Goal: Transaction & Acquisition: Purchase product/service

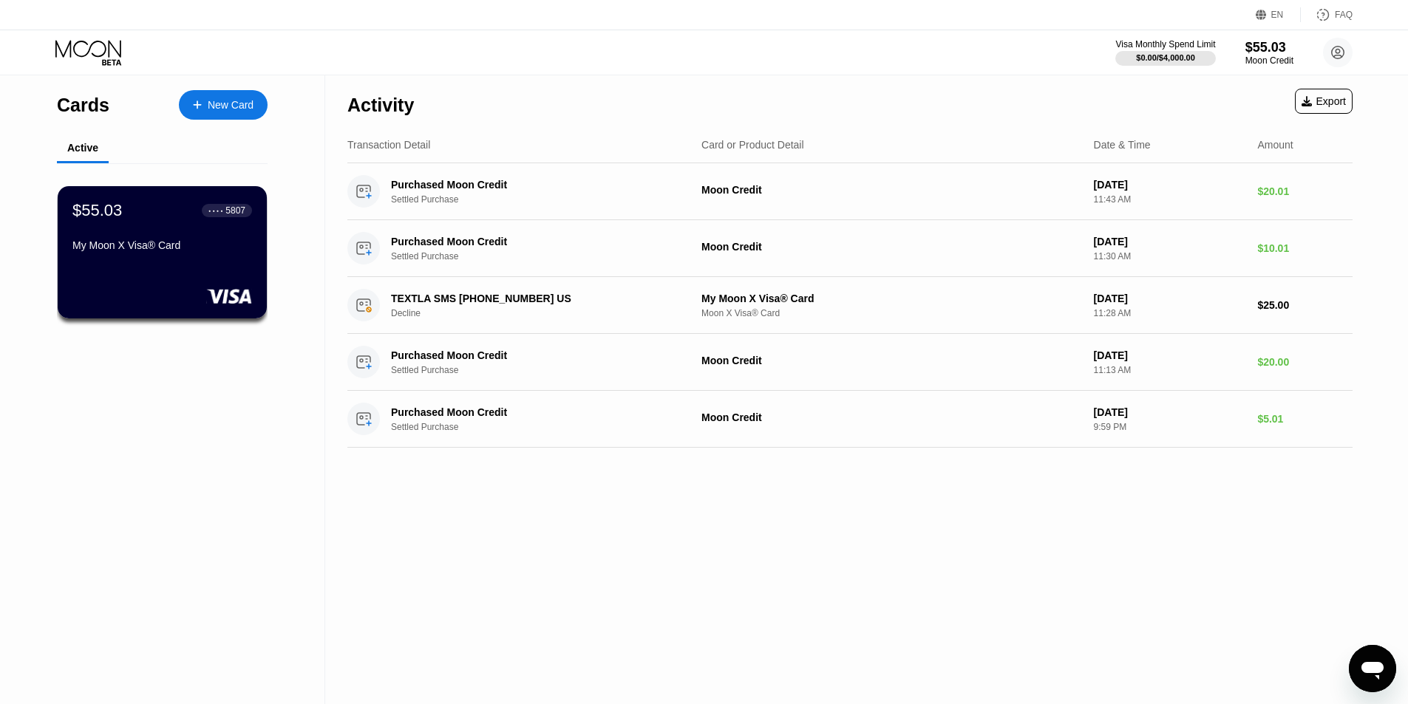
click at [246, 106] on div "New Card" at bounding box center [231, 105] width 46 height 13
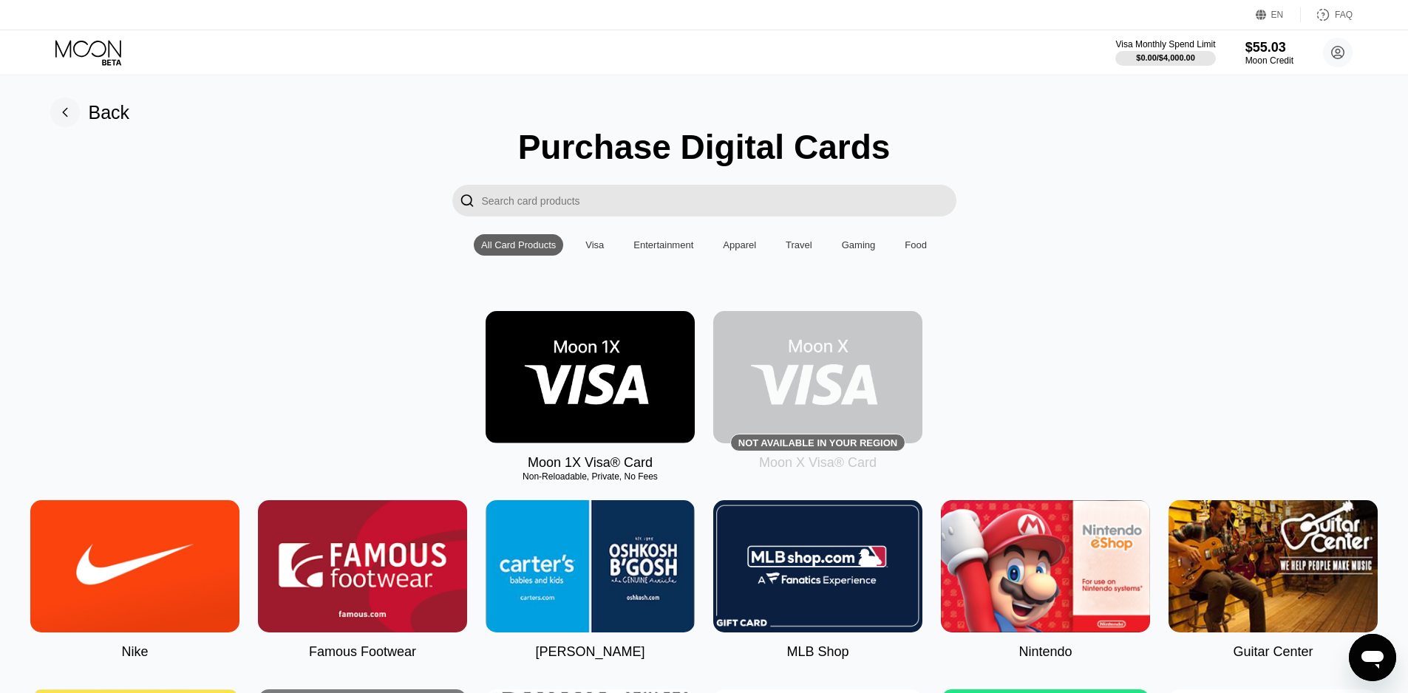
click at [806, 381] on img at bounding box center [817, 377] width 209 height 132
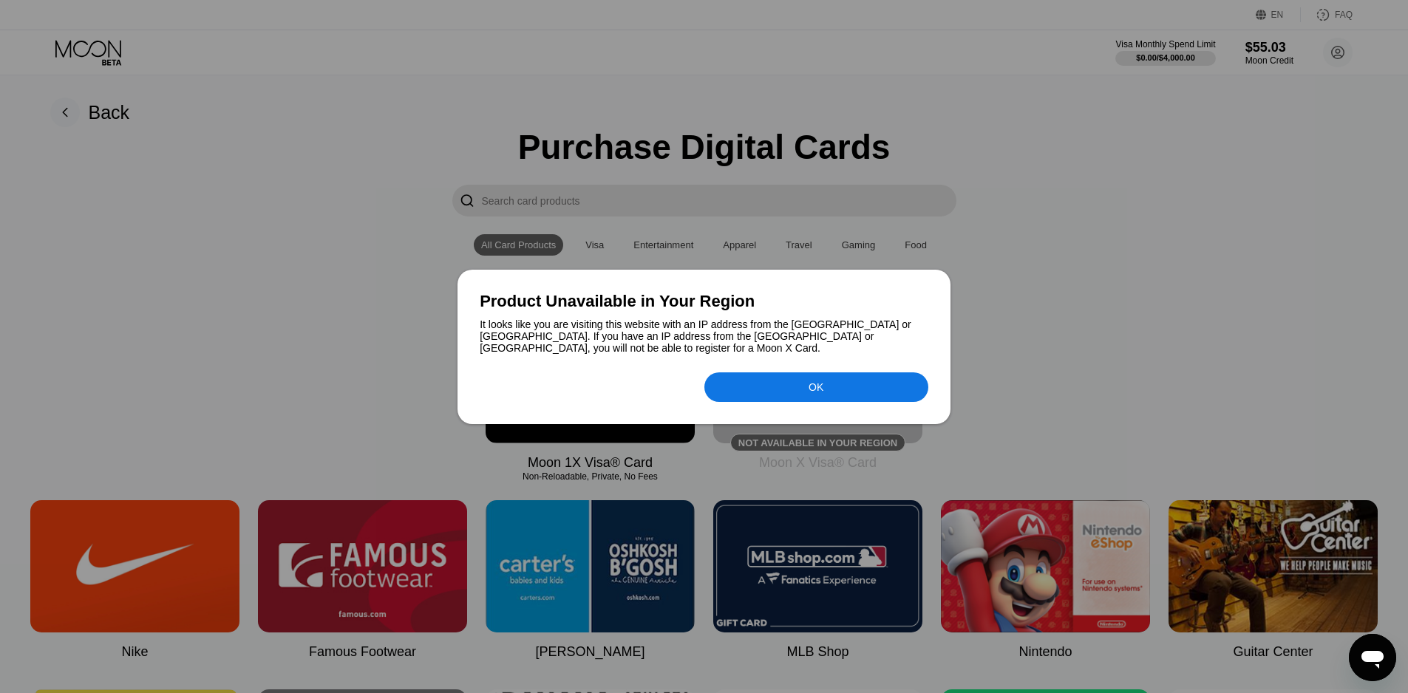
click at [843, 389] on div "OK" at bounding box center [816, 388] width 224 height 30
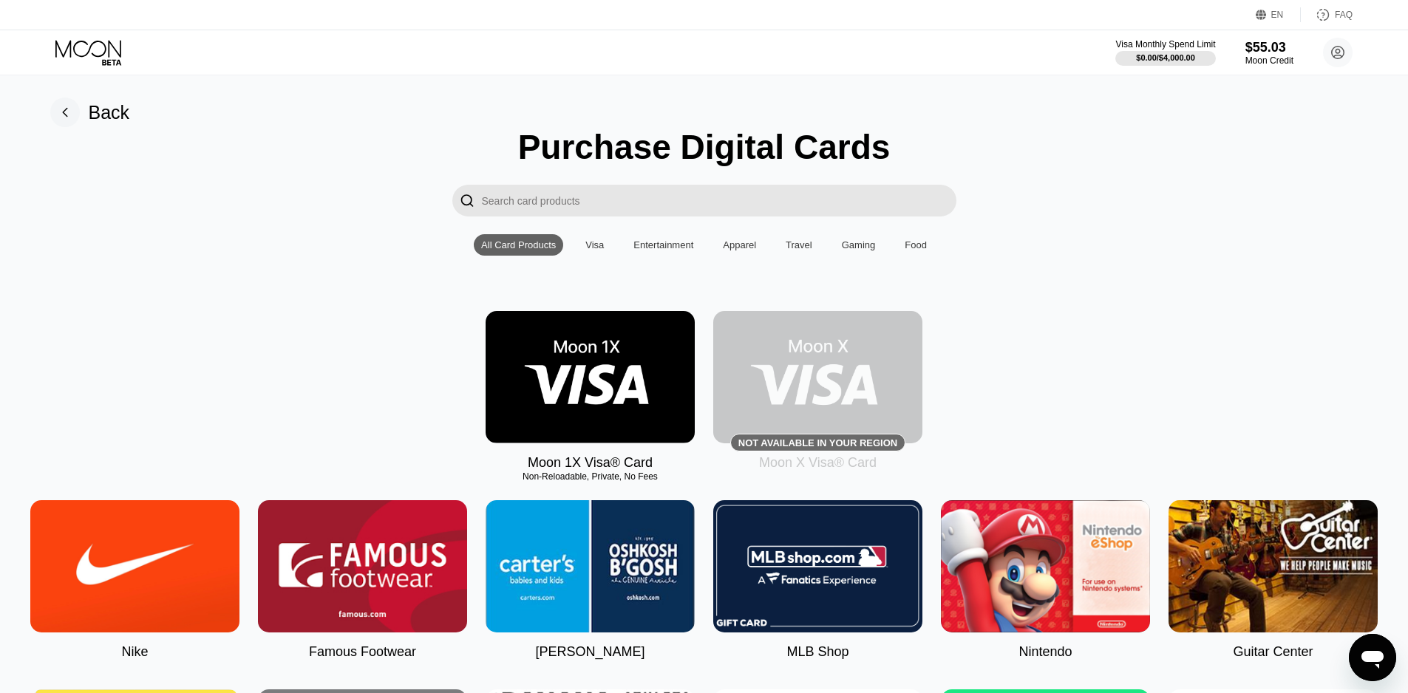
click at [634, 398] on img at bounding box center [590, 377] width 209 height 132
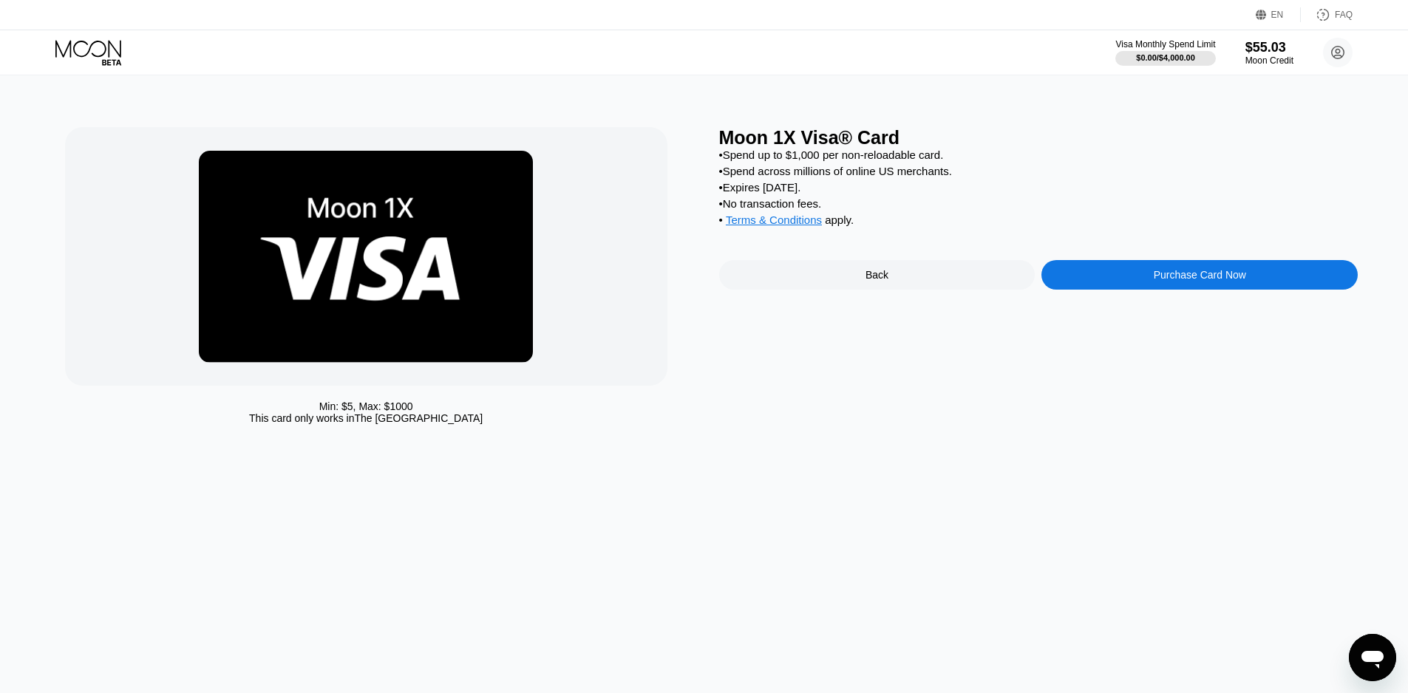
click at [811, 226] on span "Terms & Conditions" at bounding box center [774, 220] width 96 height 13
click at [1270, 290] on div "Purchase Card Now" at bounding box center [1200, 275] width 316 height 30
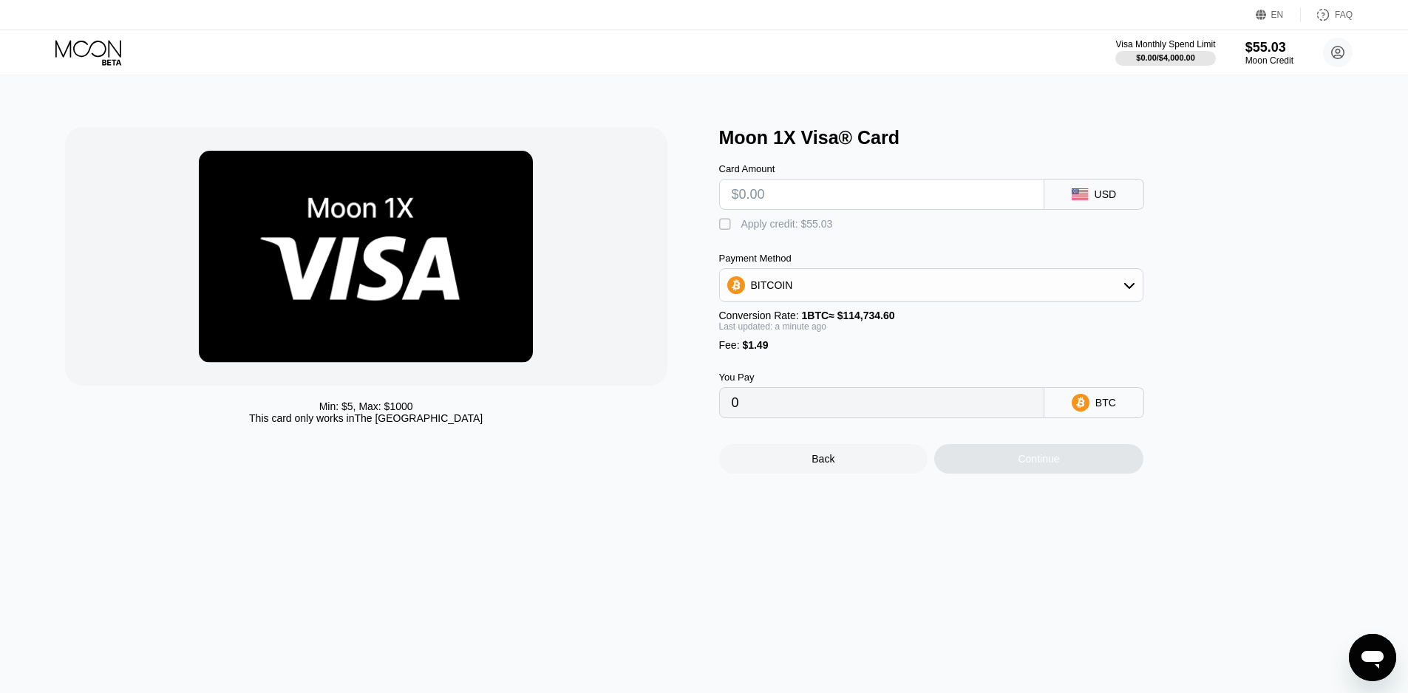
click at [859, 198] on input "text" at bounding box center [882, 195] width 300 height 30
click at [721, 225] on div "" at bounding box center [726, 224] width 15 height 15
click at [903, 196] on input "text" at bounding box center [882, 195] width 300 height 30
type input "$55"
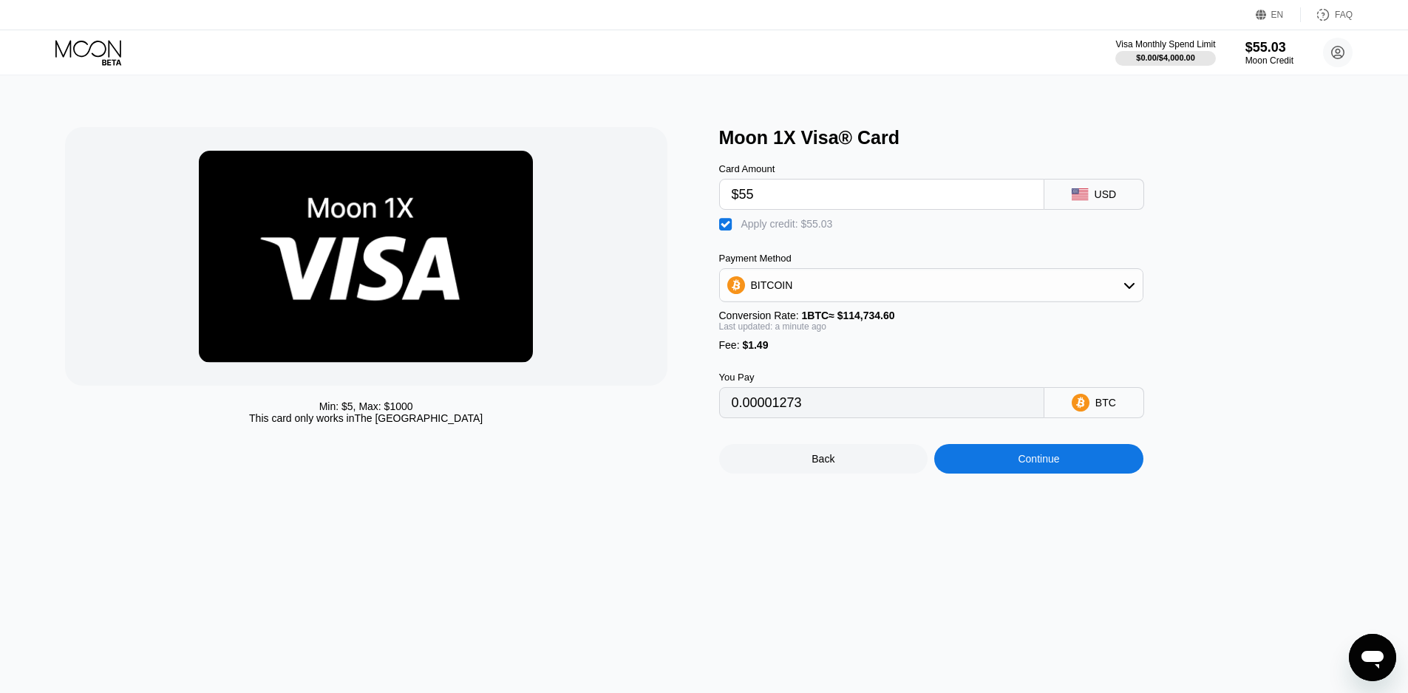
type input "0.00001273"
type input "$55"
click at [1114, 289] on div "BITCOIN" at bounding box center [931, 286] width 423 height 30
click at [1331, 282] on div "Moon 1X Visa® Card Card Amount $55 USD  Apply credit: $55.03 Payment Method BI…" at bounding box center [1038, 300] width 639 height 347
click at [1059, 465] on div "Continue" at bounding box center [1038, 459] width 41 height 12
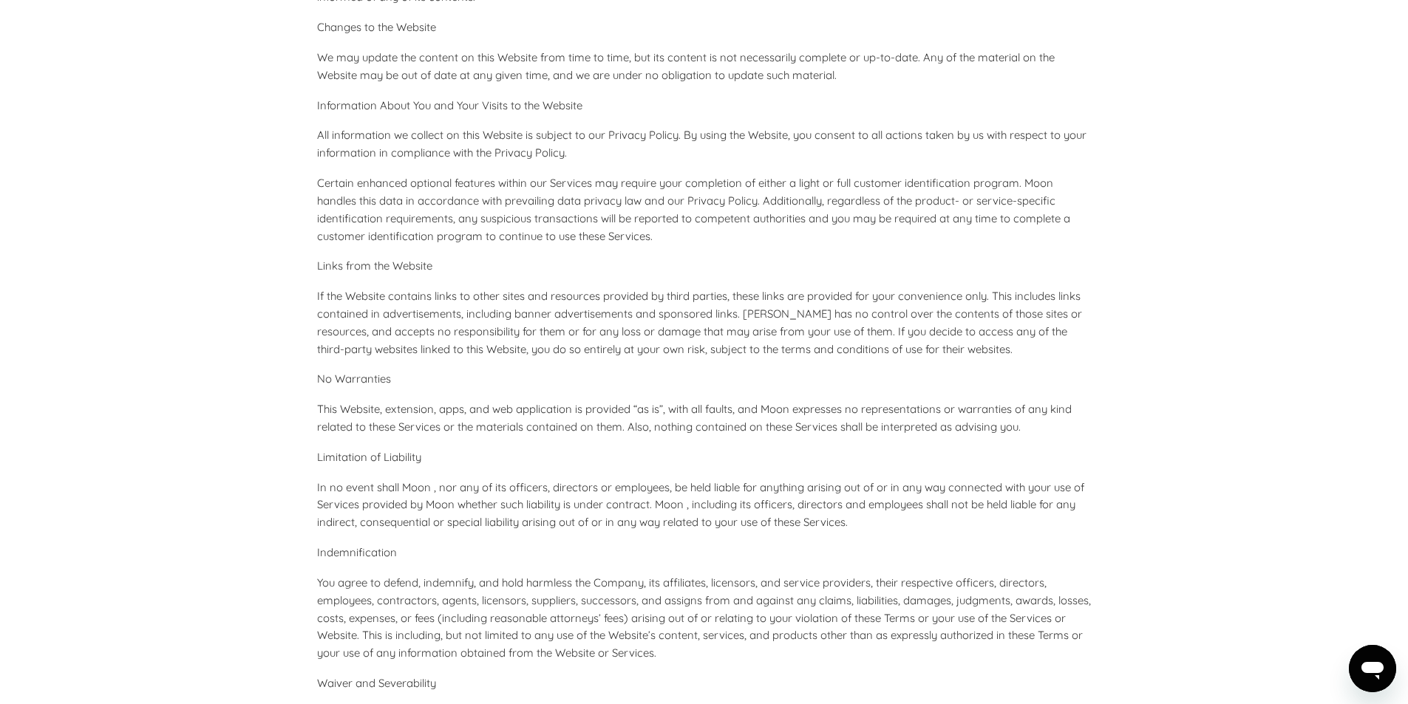
scroll to position [5914, 0]
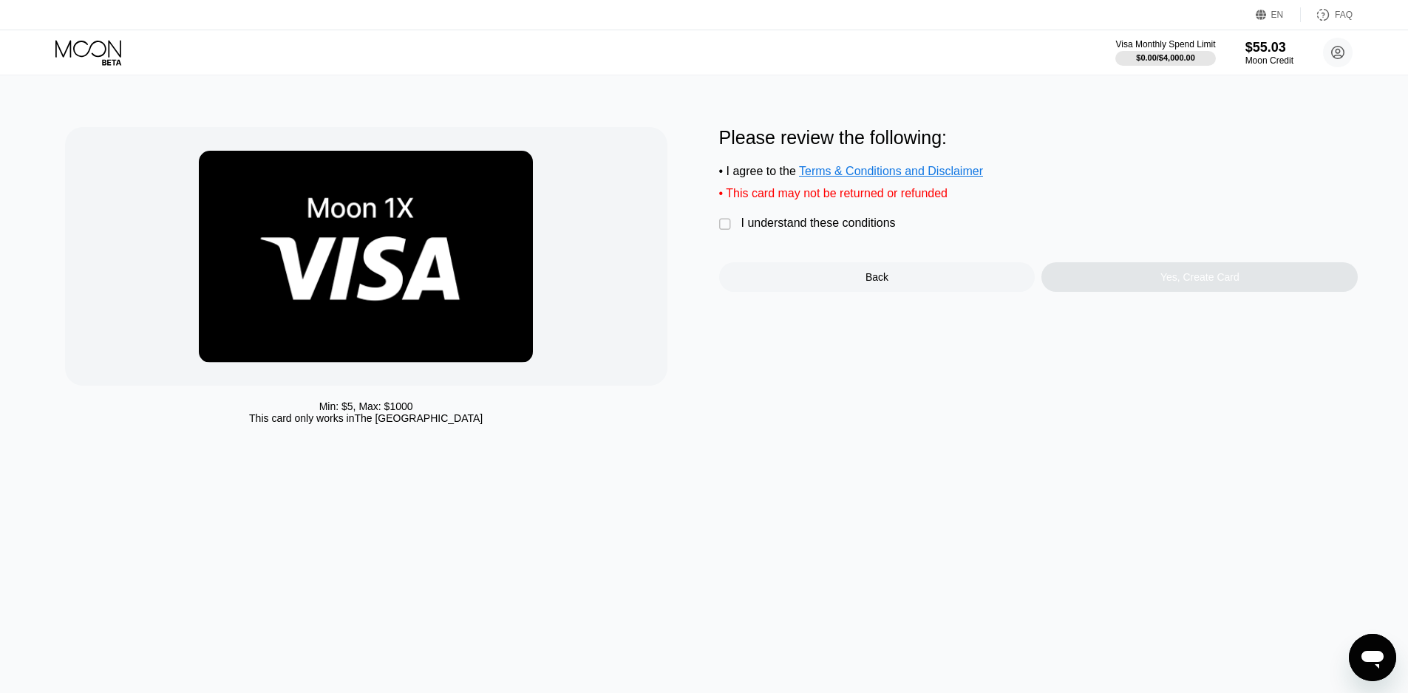
click at [728, 231] on div "" at bounding box center [726, 224] width 15 height 15
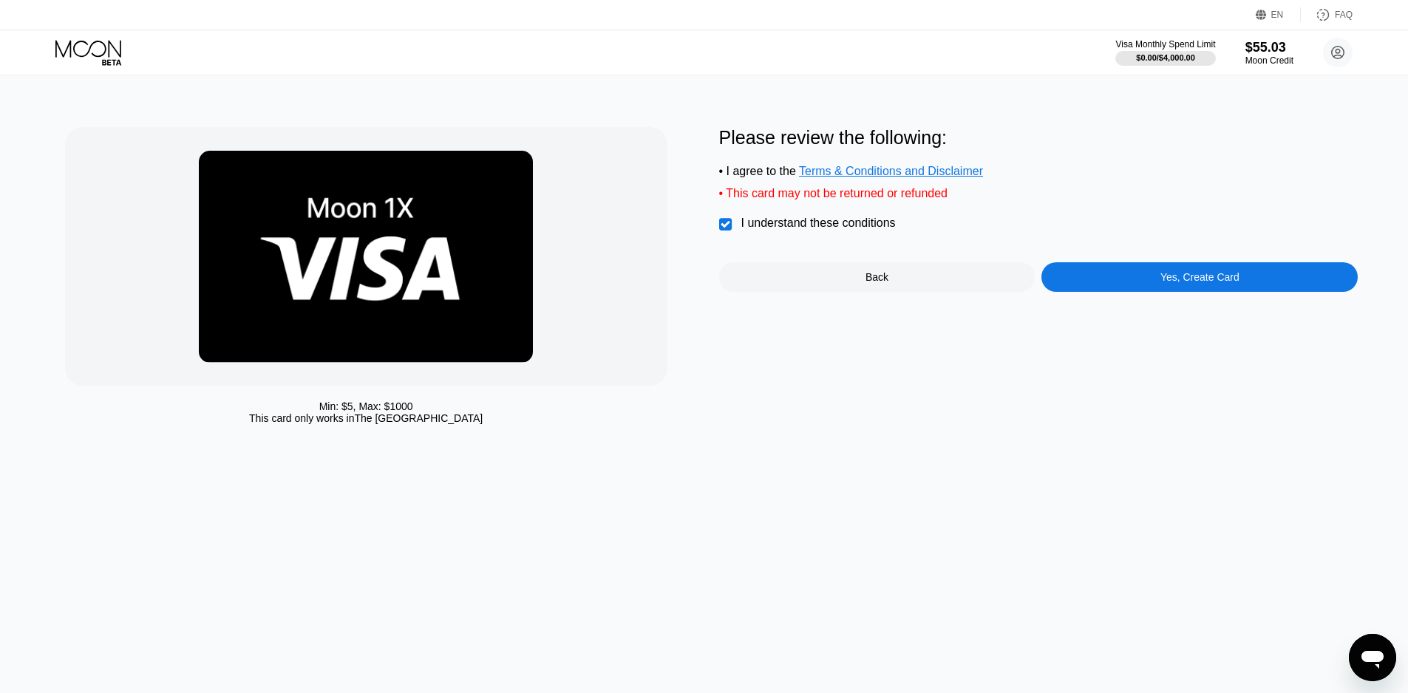
click at [1227, 283] on div "Yes, Create Card" at bounding box center [1200, 277] width 79 height 12
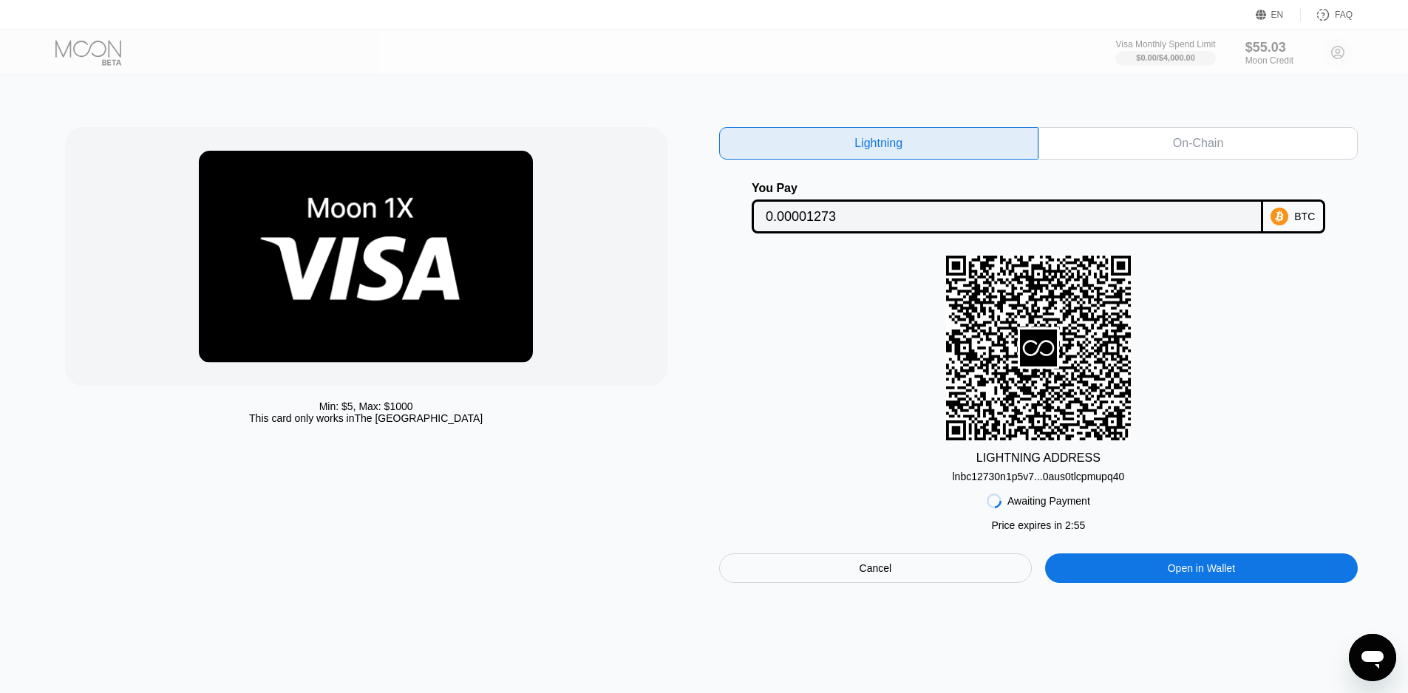
click at [956, 577] on div "Cancel" at bounding box center [875, 569] width 313 height 30
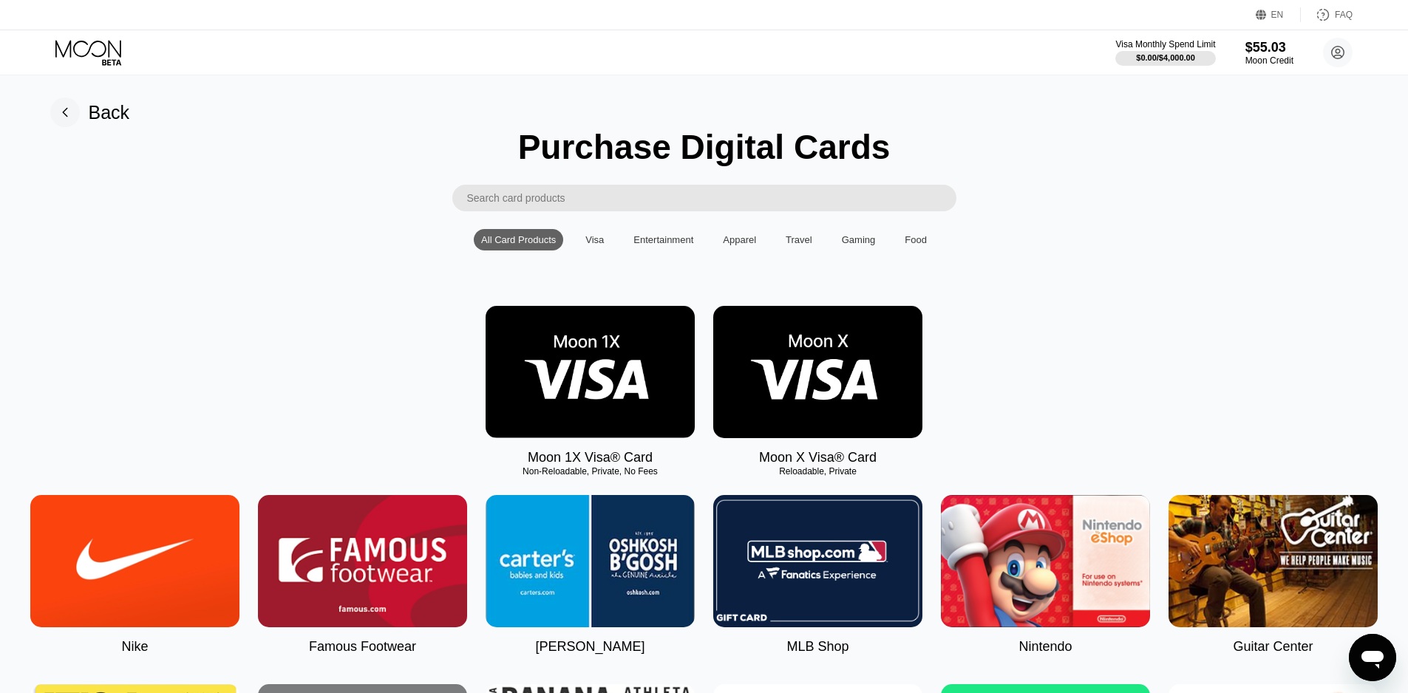
click at [869, 366] on img at bounding box center [817, 372] width 209 height 132
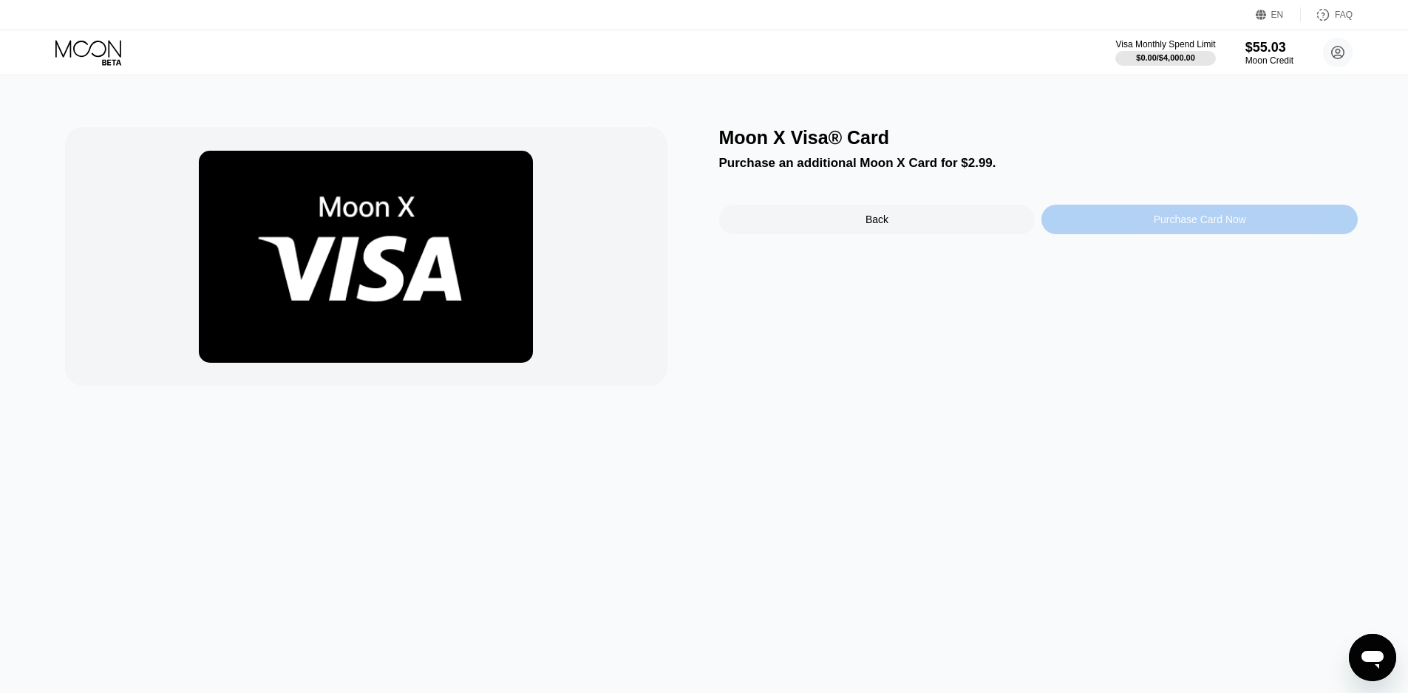
click at [1202, 215] on div "Purchase Card Now" at bounding box center [1200, 220] width 316 height 30
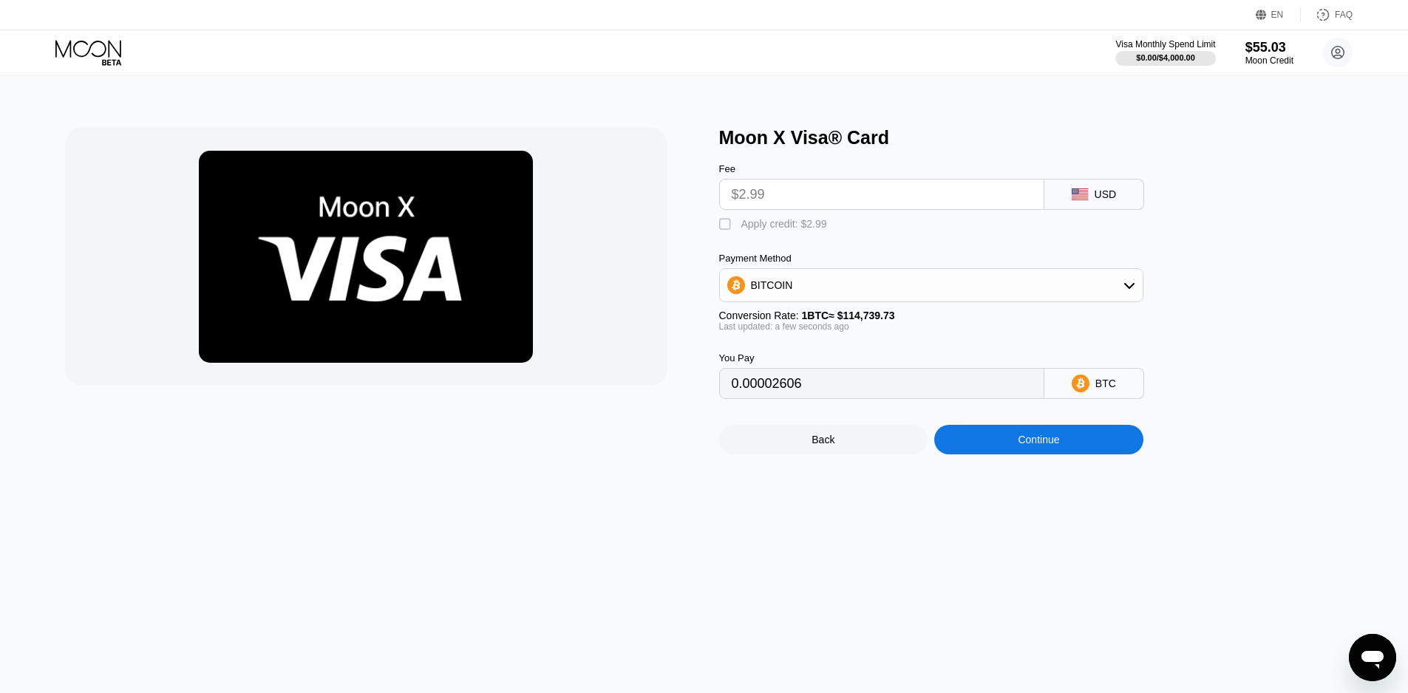
click at [730, 225] on div "" at bounding box center [726, 224] width 15 height 15
type input "0"
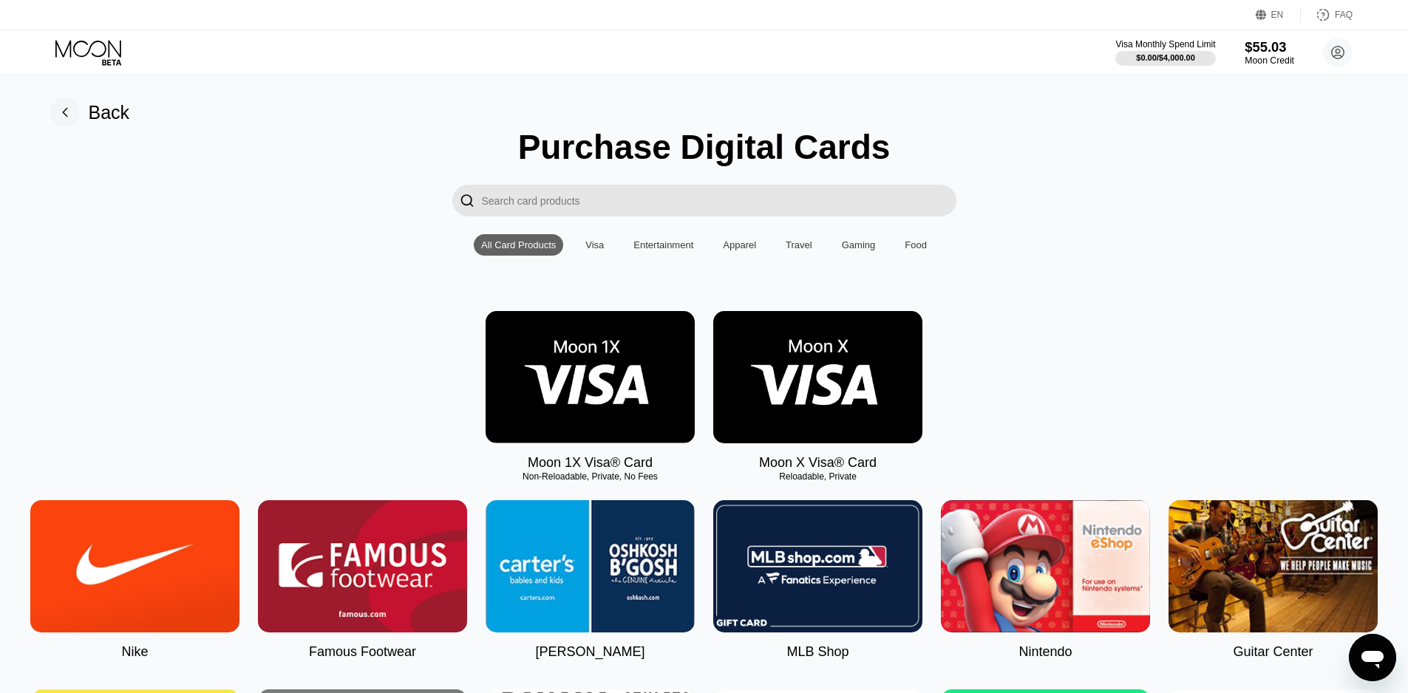
click at [1265, 56] on div "Moon Credit" at bounding box center [1270, 60] width 50 height 10
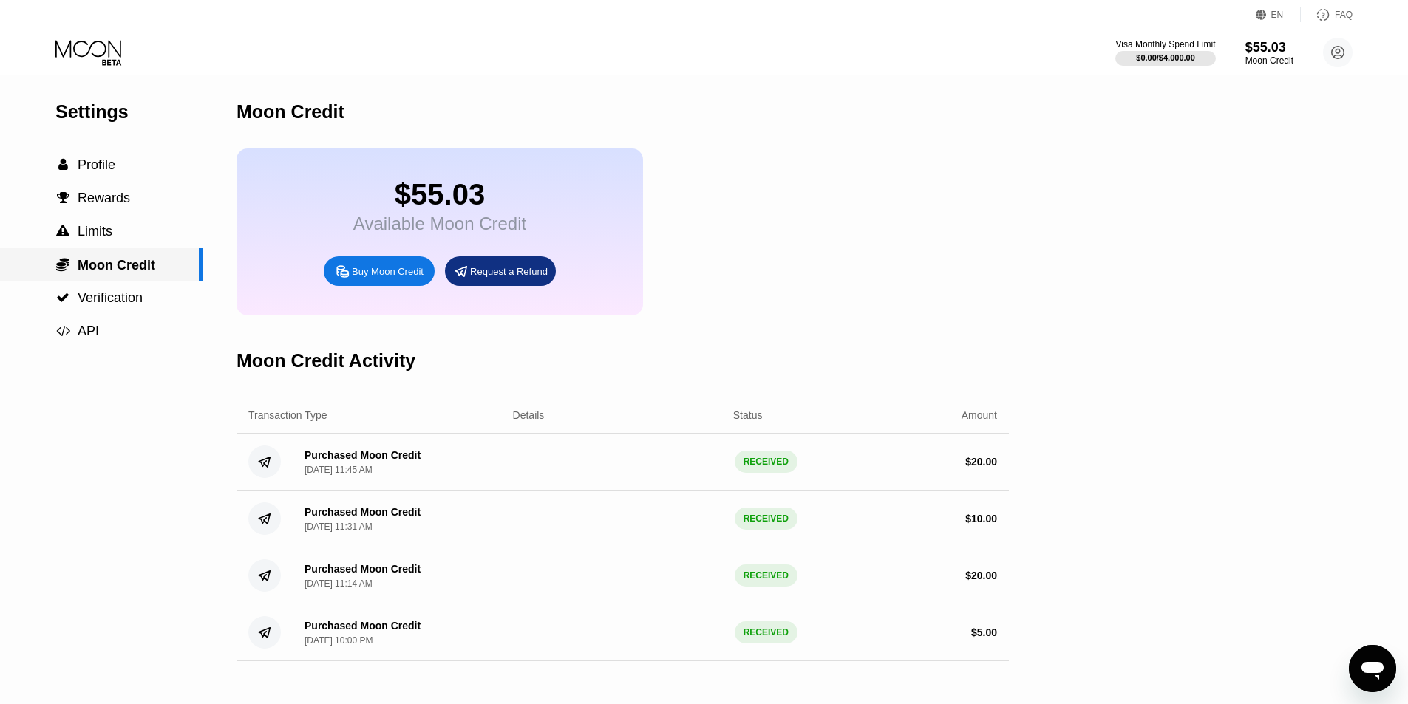
click at [106, 273] on span "Moon Credit" at bounding box center [117, 265] width 78 height 15
click at [96, 172] on span "Profile" at bounding box center [97, 164] width 38 height 15
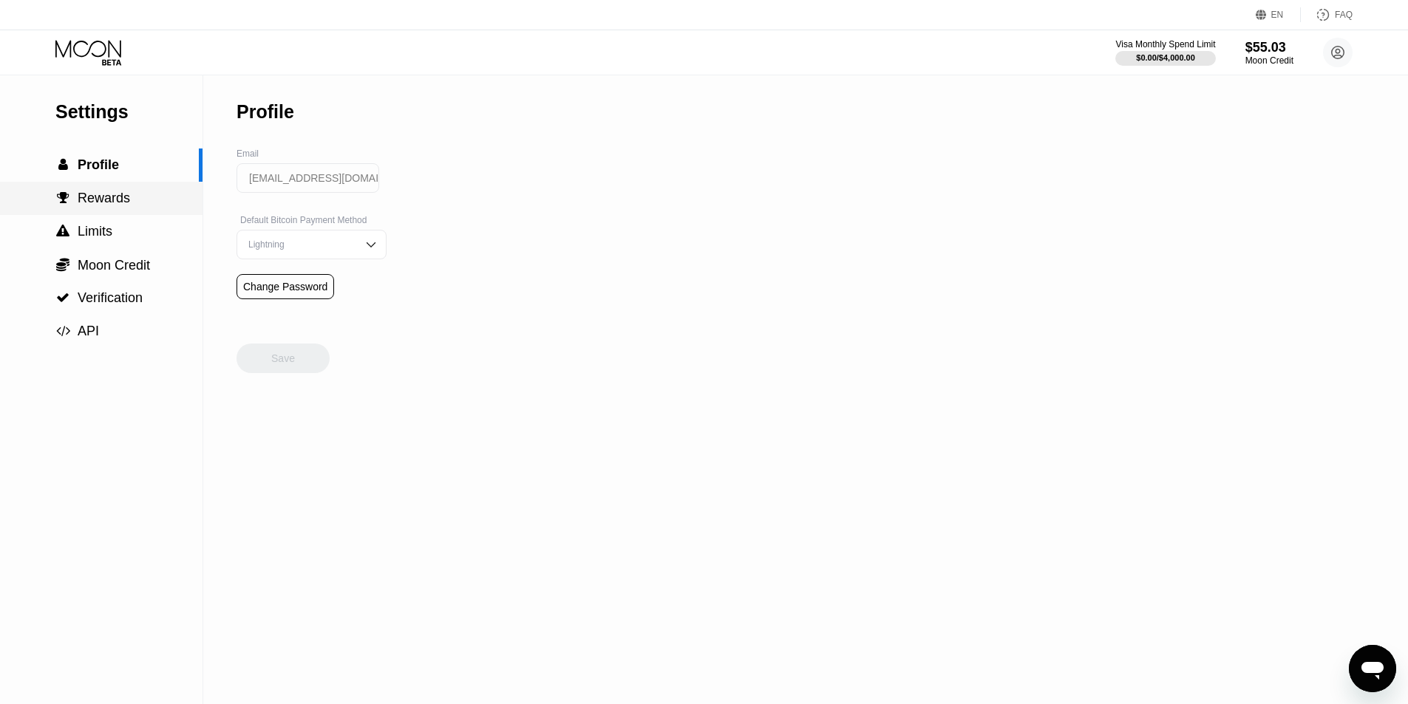
click at [106, 212] on div " Rewards" at bounding box center [101, 198] width 203 height 33
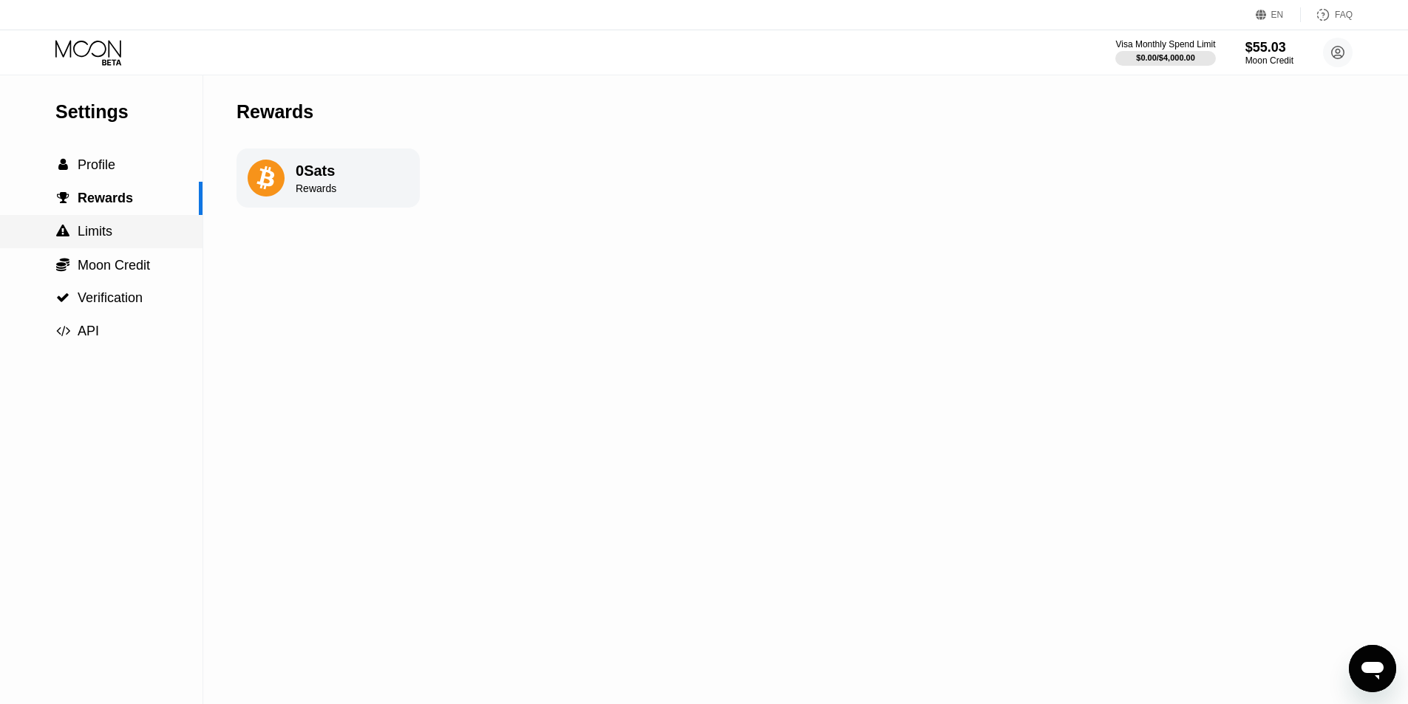
click at [110, 248] on div " Limits" at bounding box center [101, 231] width 203 height 33
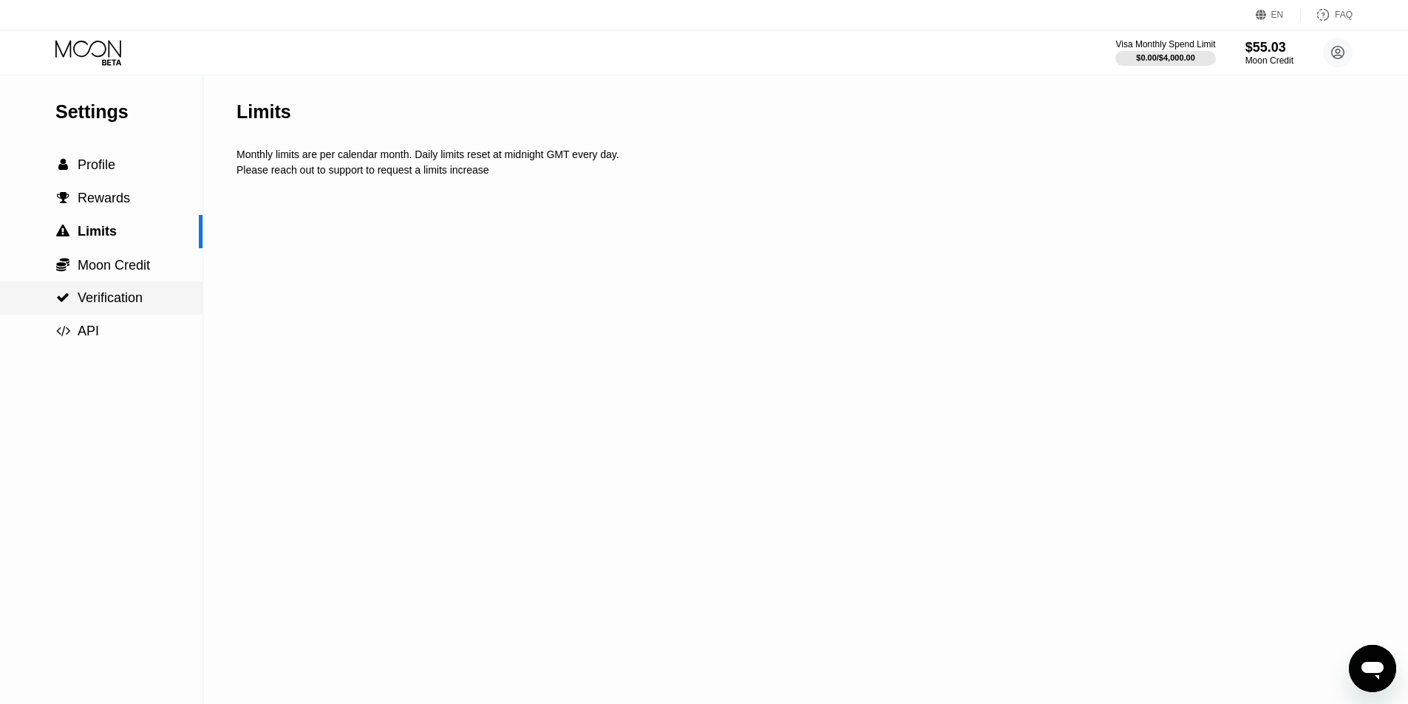
click at [110, 291] on div " Verification" at bounding box center [101, 298] width 203 height 33
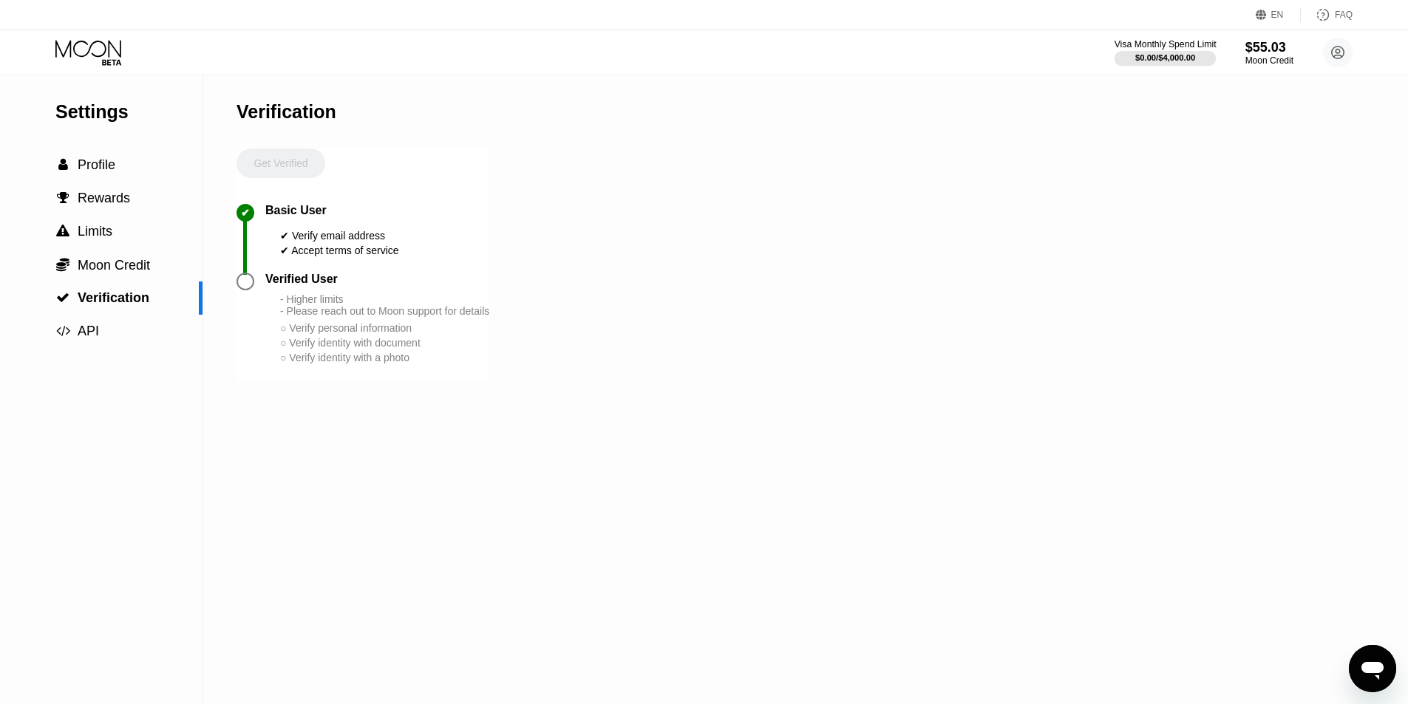
click at [1157, 50] on div "$0.00 / $4,000.00" at bounding box center [1166, 58] width 102 height 16
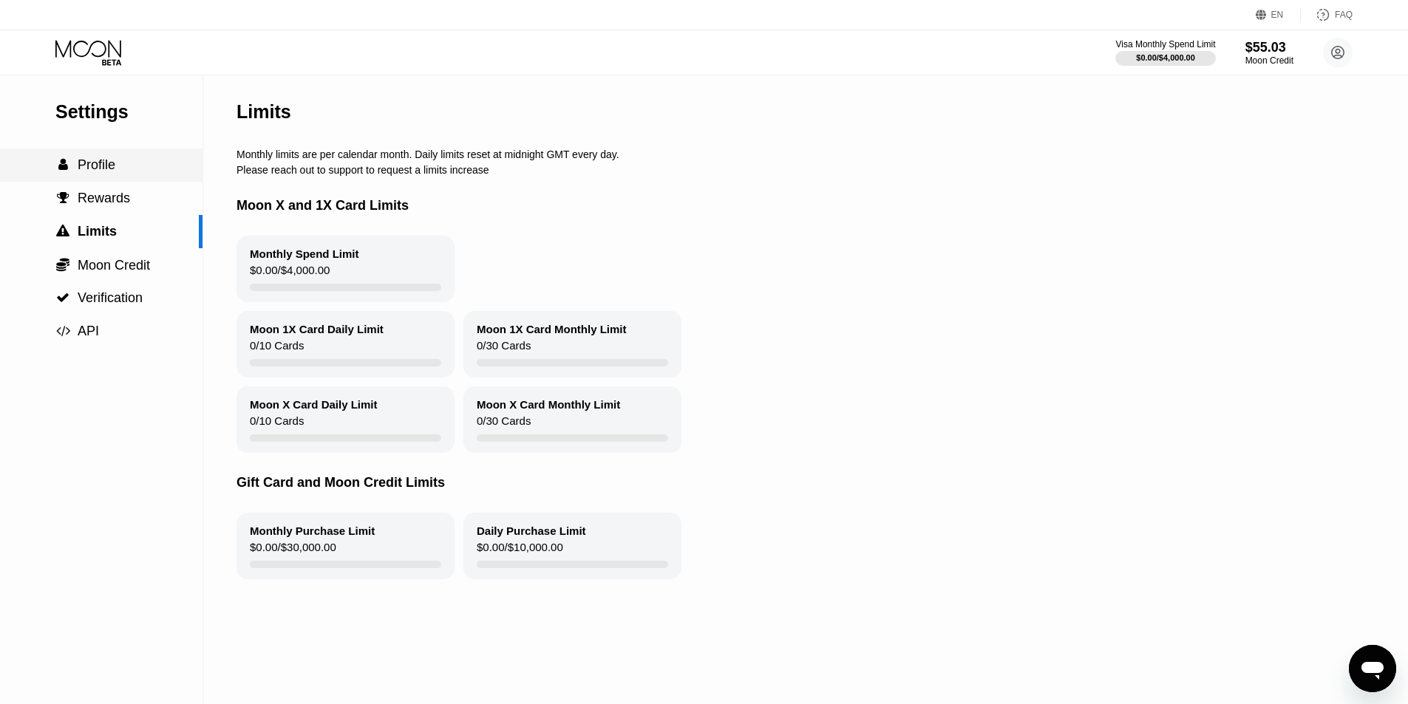
drag, startPoint x: 95, startPoint y: 158, endPoint x: 907, endPoint y: 424, distance: 854.6
click at [95, 159] on div " Profile" at bounding box center [101, 165] width 203 height 33
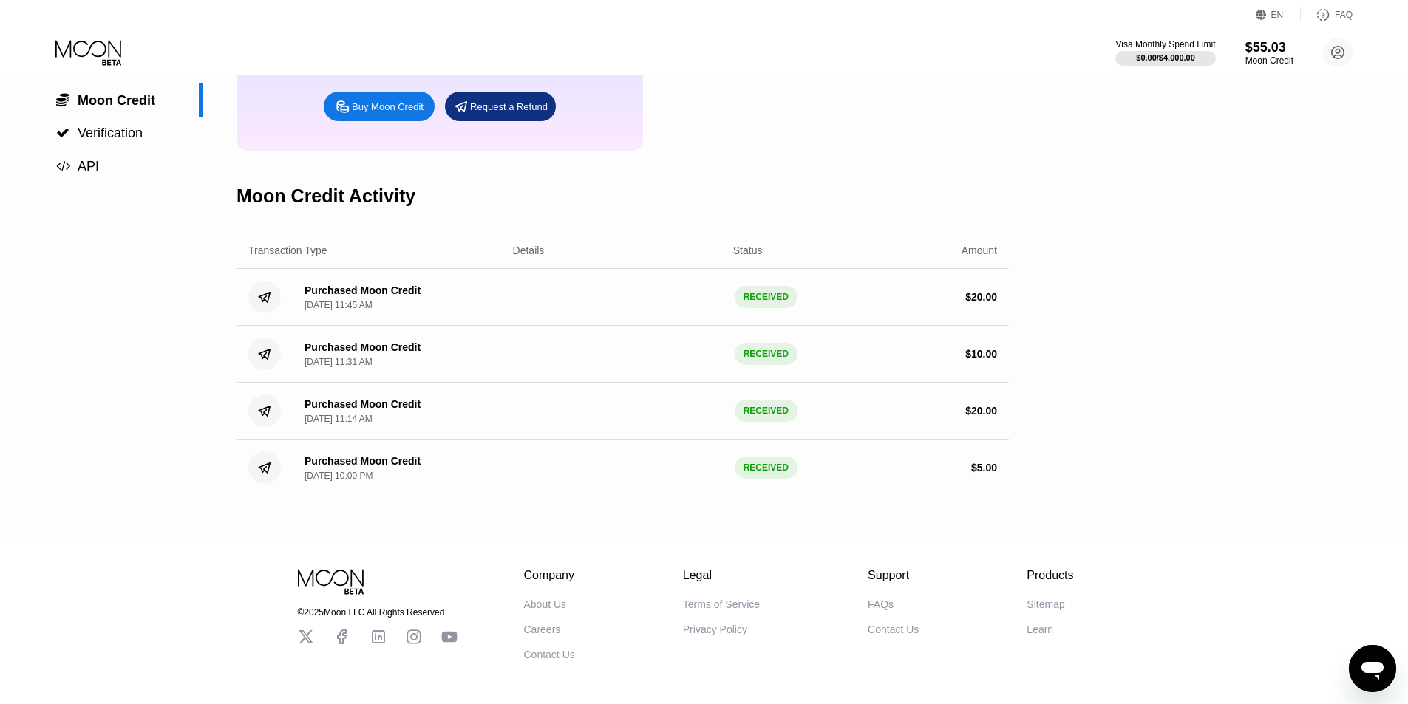
scroll to position [79, 0]
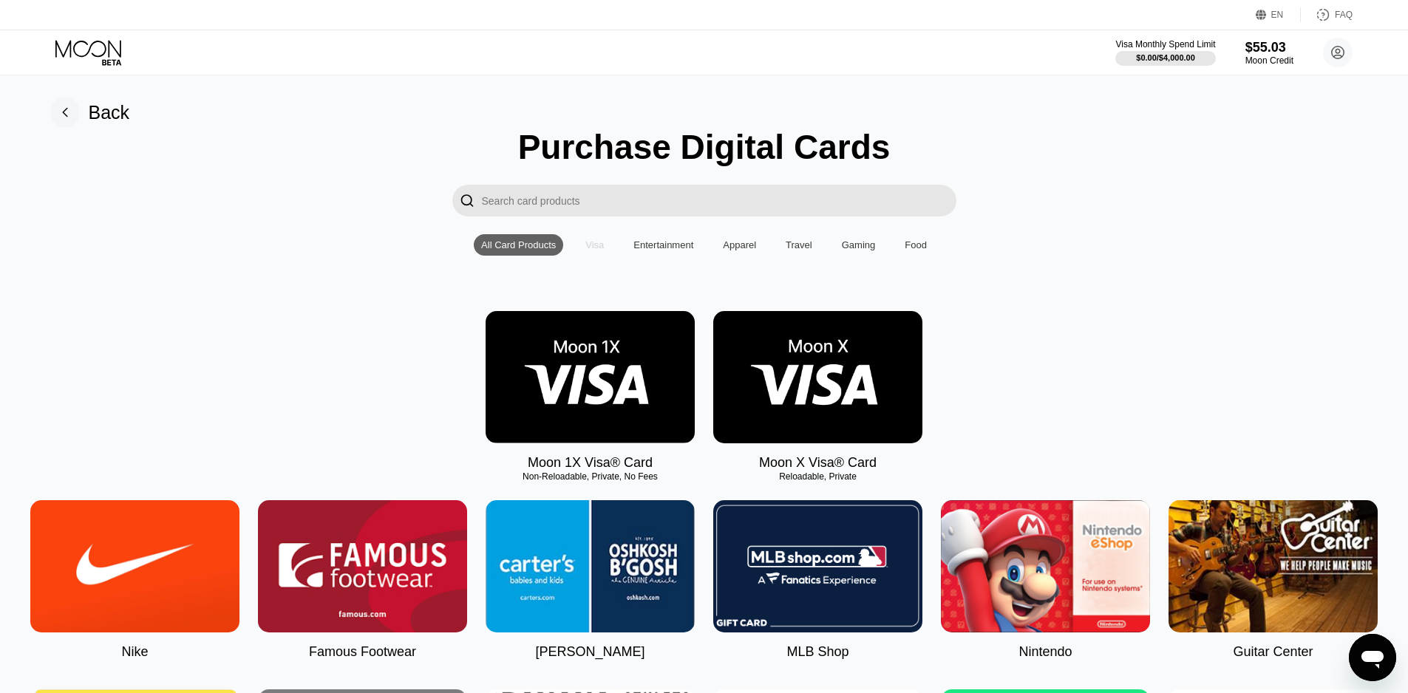
click at [591, 245] on div "Visa" at bounding box center [594, 244] width 33 height 21
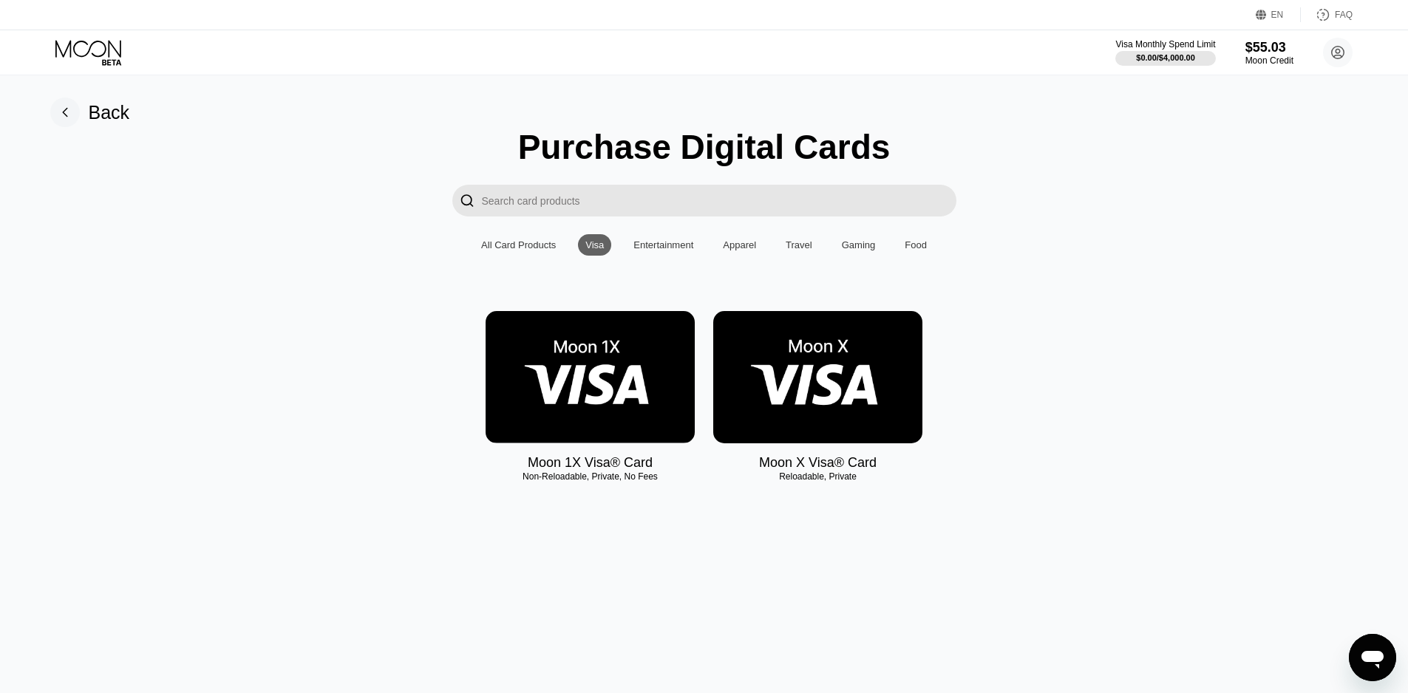
click at [497, 247] on div "All Card Products" at bounding box center [518, 245] width 75 height 11
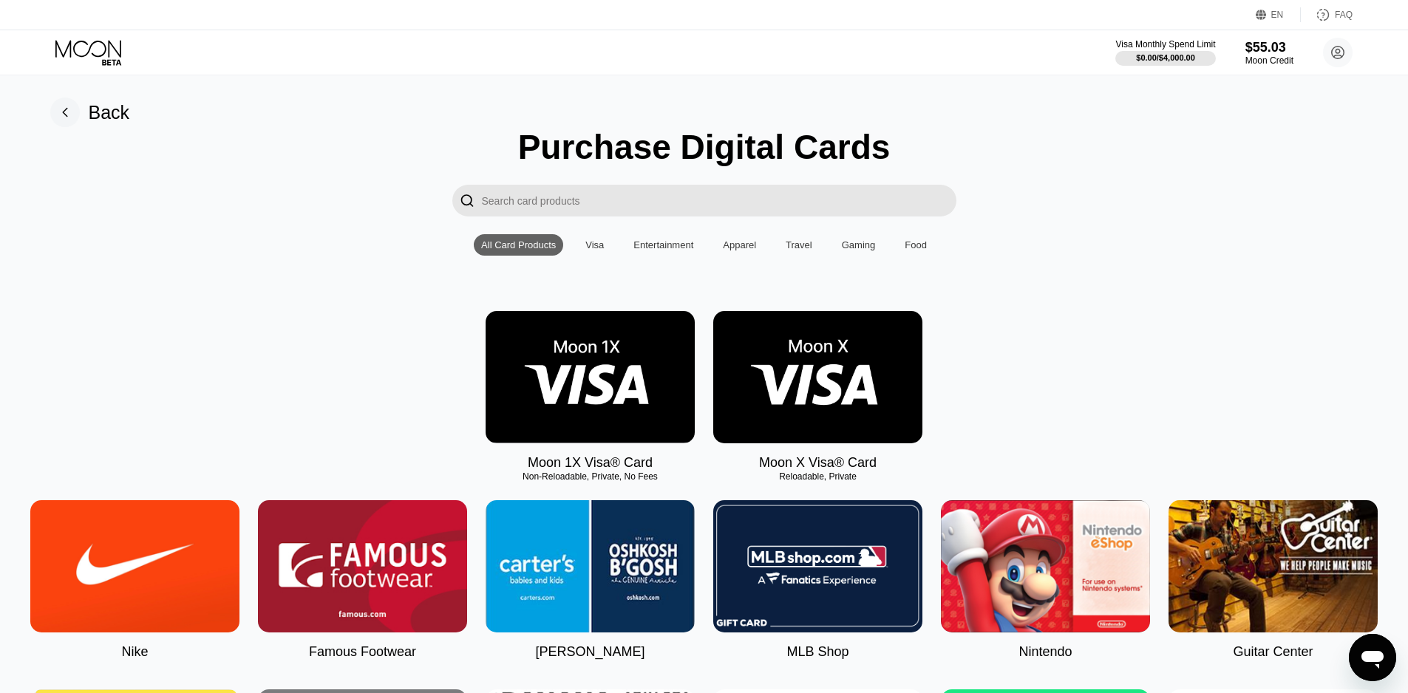
drag, startPoint x: 1325, startPoint y: 37, endPoint x: 1334, endPoint y: 50, distance: 15.6
click at [1327, 36] on div "Visa Monthly Spend Limit $0.00 / $4,000.00 $55.03 Moon Credit zhuyingni8@gmail.…" at bounding box center [704, 52] width 1408 height 44
click at [1334, 50] on circle at bounding box center [1338, 53] width 30 height 30
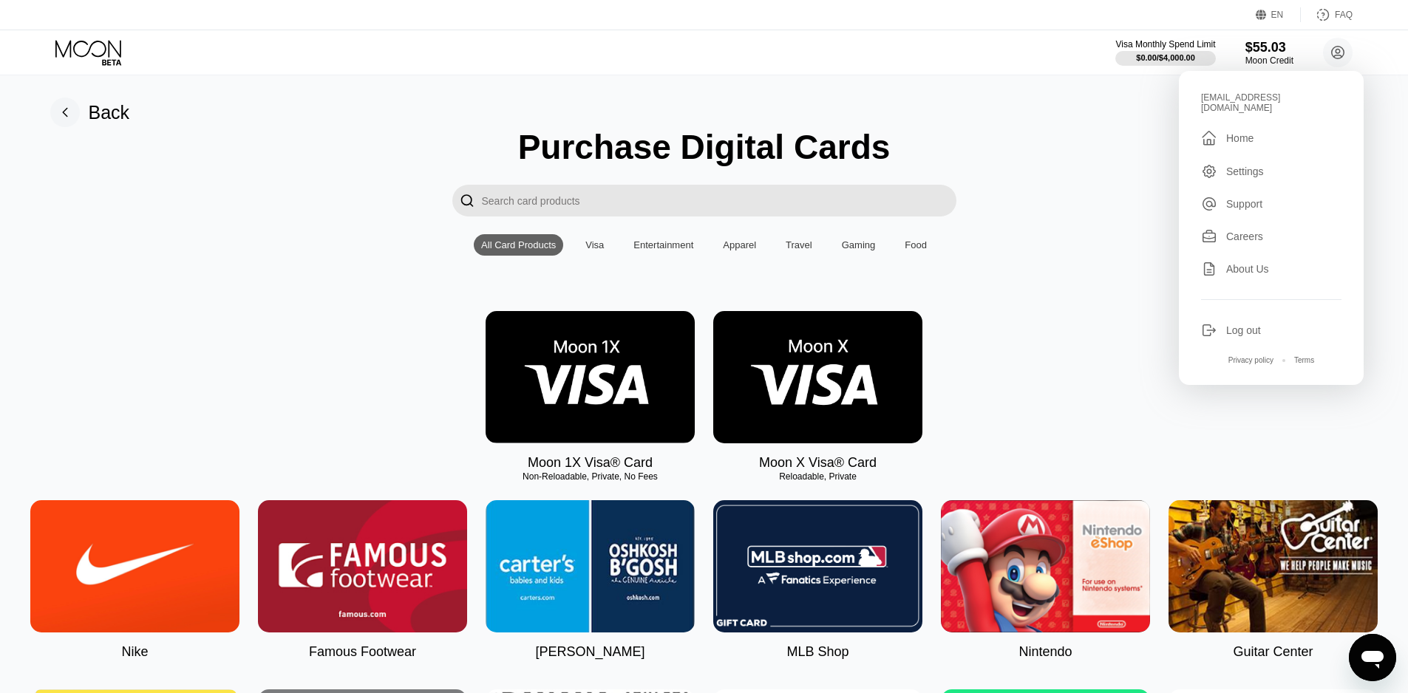
click at [1281, 142] on div "zhuyingni8@gmail.com  Home Settings Support Careers About Us Log out Privacy p…" at bounding box center [1271, 228] width 185 height 314
click at [1239, 132] on div "Home" at bounding box center [1239, 138] width 27 height 12
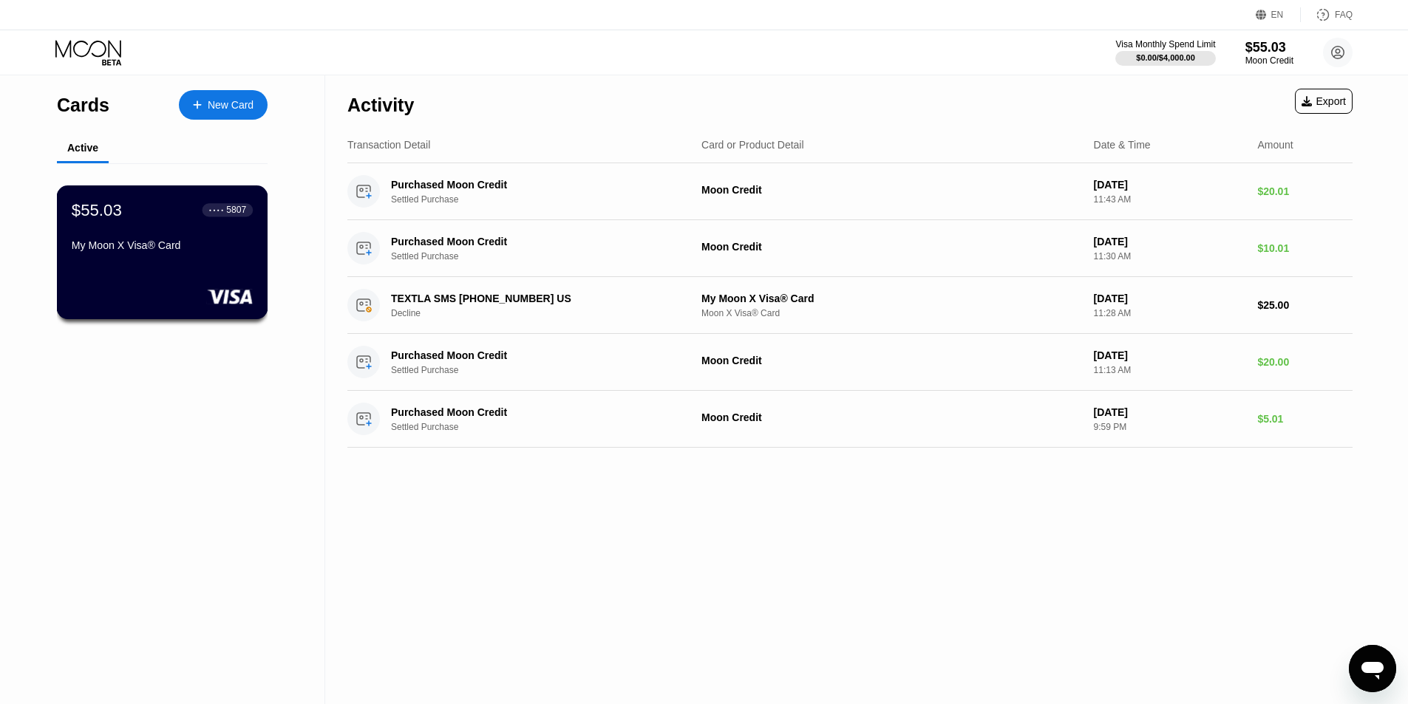
click at [138, 274] on div "$55.03 ● ● ● ● 5807 My Moon X Visa® Card" at bounding box center [162, 253] width 211 height 134
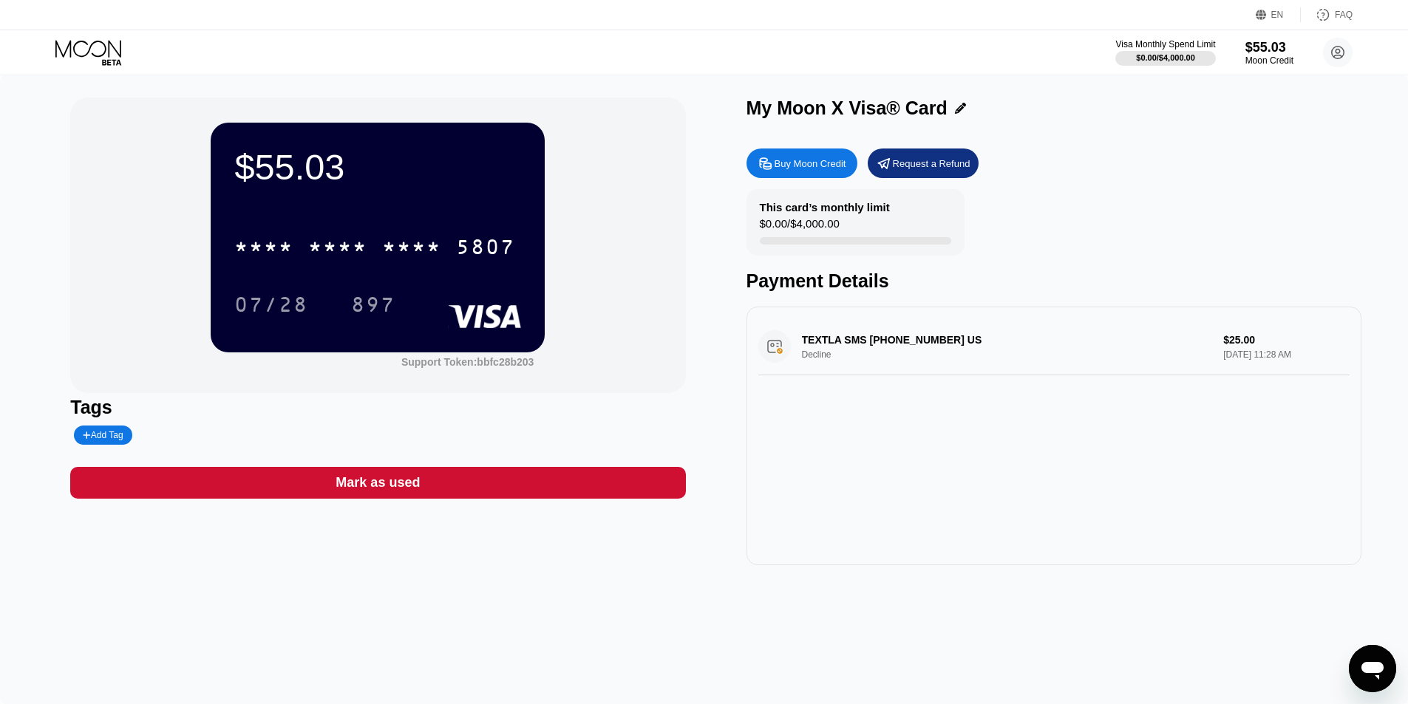
click at [943, 166] on div "Request a Refund" at bounding box center [932, 163] width 78 height 13
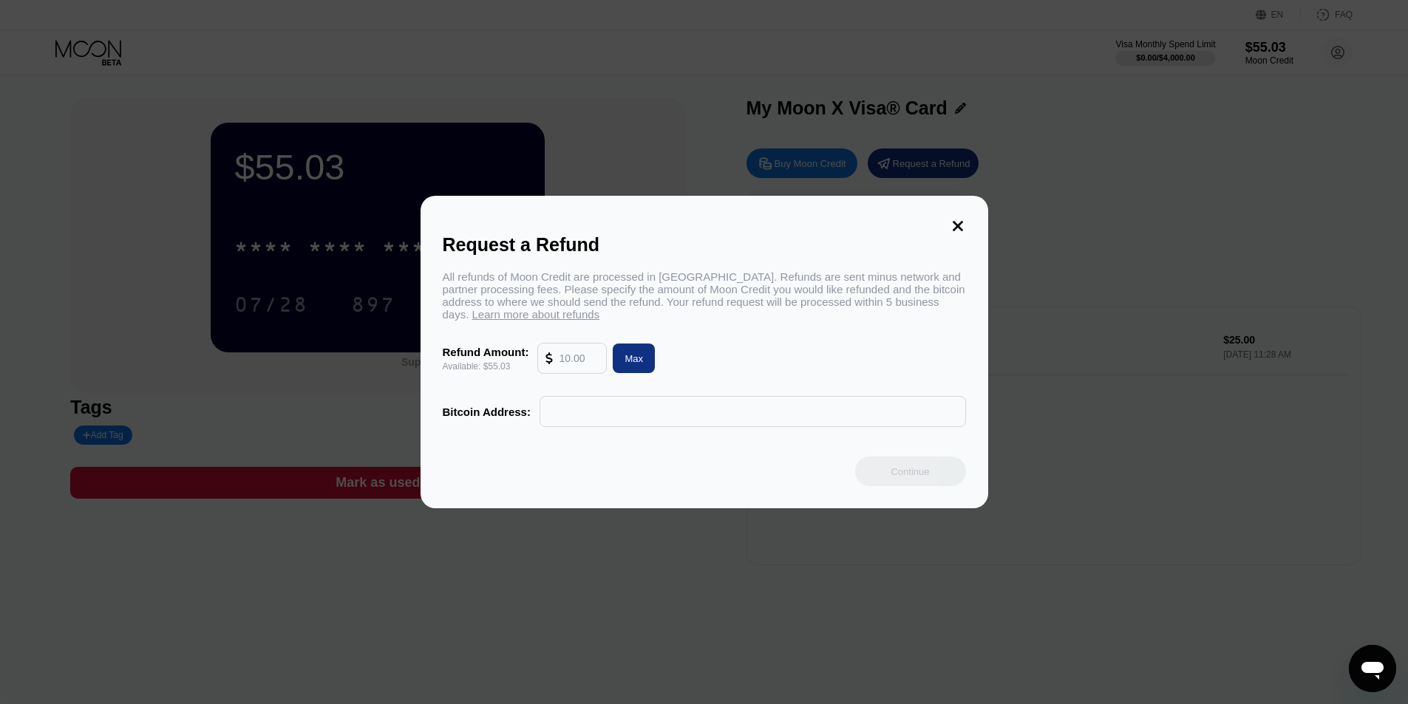
click at [629, 362] on div "Max" at bounding box center [634, 359] width 18 height 13
type input "55.03"
click at [616, 419] on input "text" at bounding box center [753, 412] width 410 height 30
click at [655, 629] on div at bounding box center [709, 352] width 1419 height 704
click at [956, 225] on icon at bounding box center [958, 226] width 16 height 16
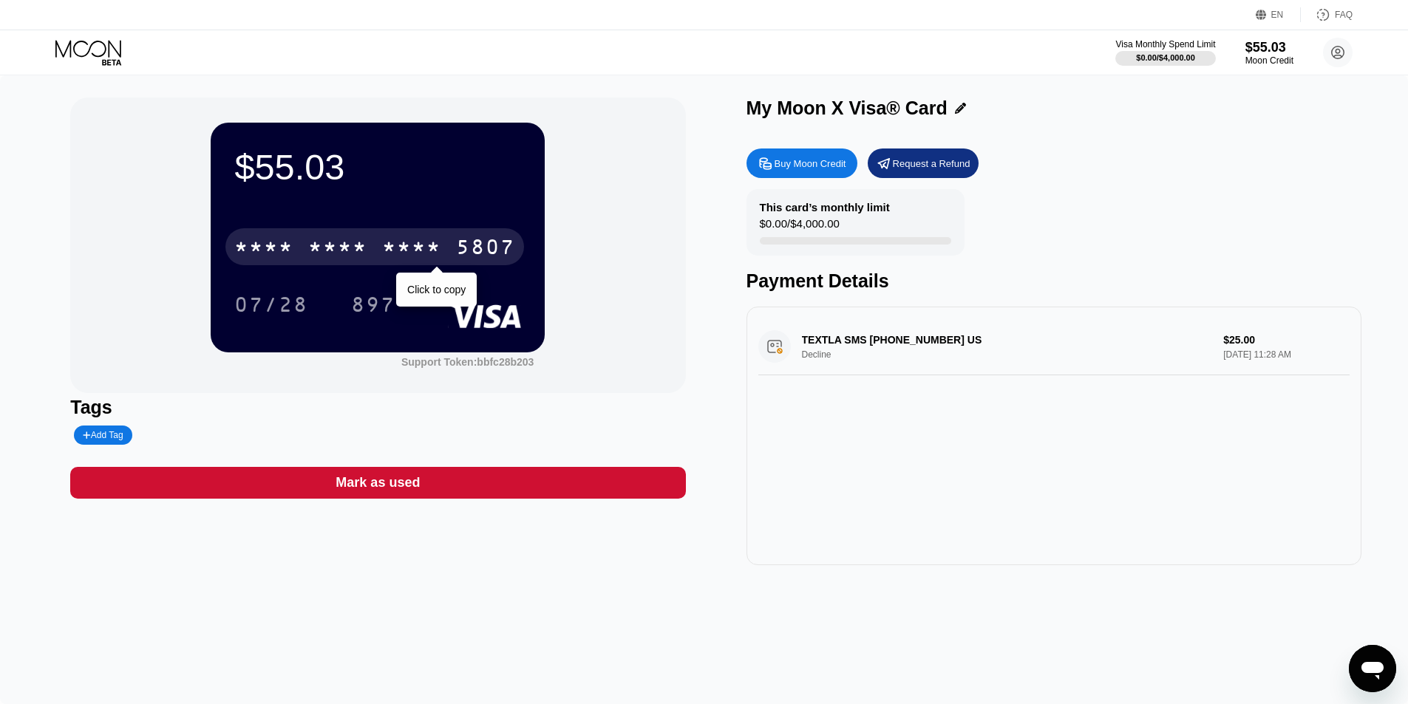
click at [290, 251] on div "* * * *" at bounding box center [263, 249] width 59 height 24
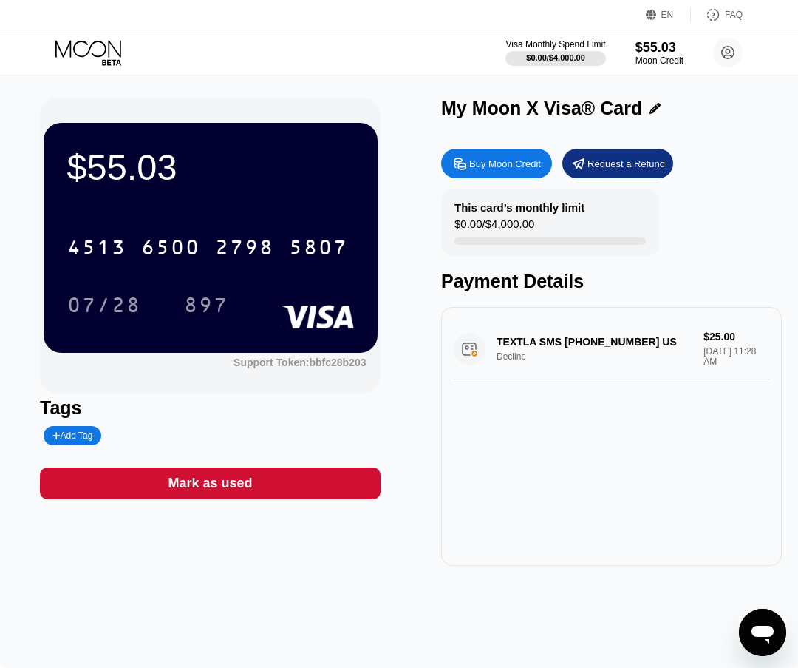
click at [268, 306] on div "07/28 897" at bounding box center [210, 304] width 287 height 37
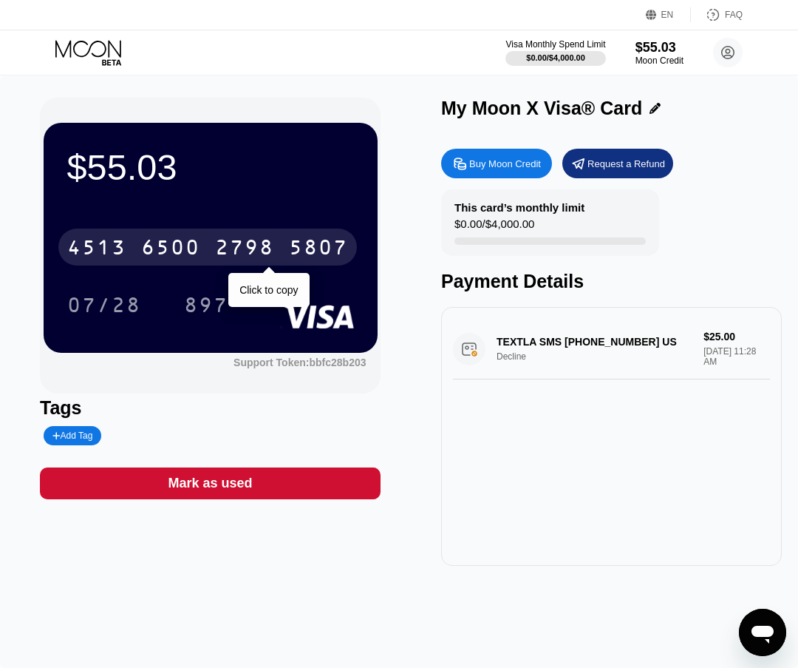
click at [270, 258] on div "2798" at bounding box center [244, 249] width 59 height 24
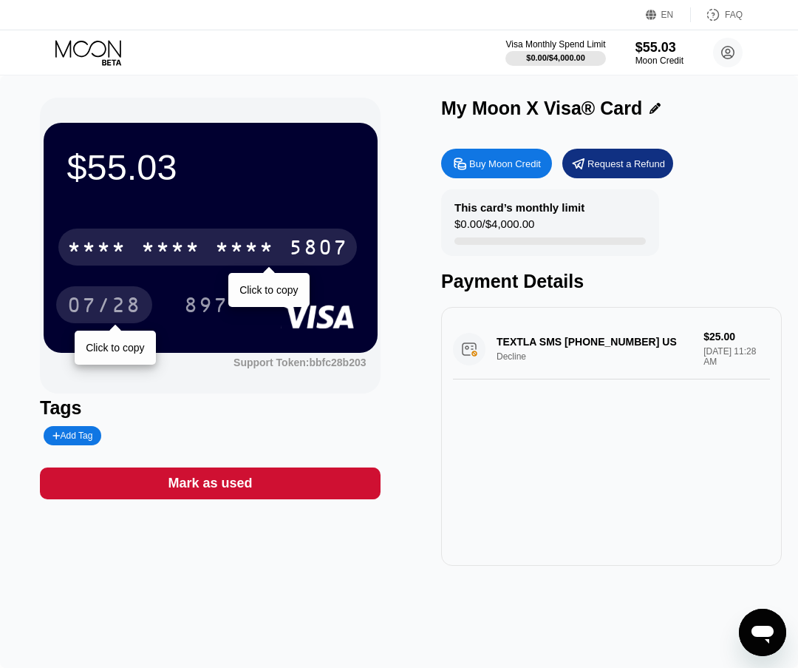
click at [109, 301] on div "07/28" at bounding box center [104, 307] width 74 height 24
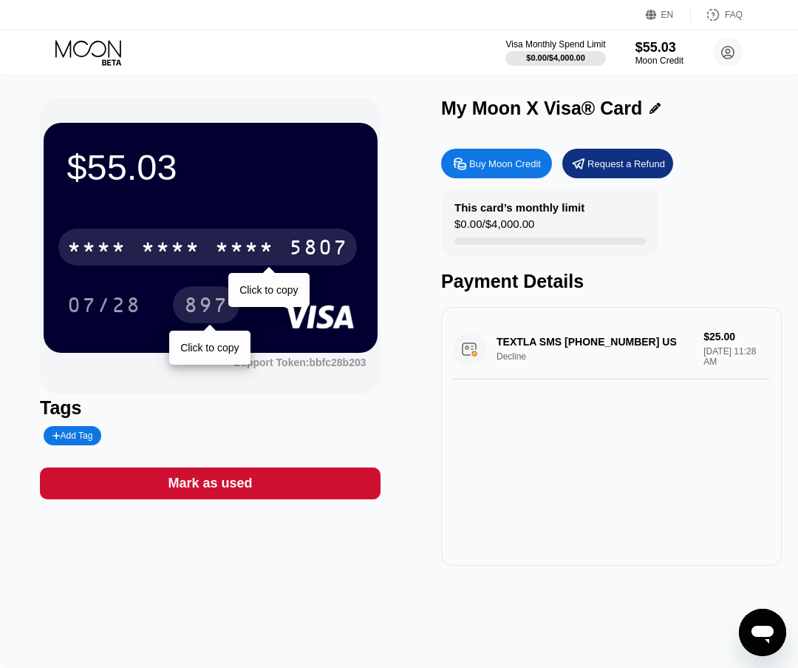
click at [208, 299] on div "897" at bounding box center [206, 307] width 44 height 24
